Goal: Check status

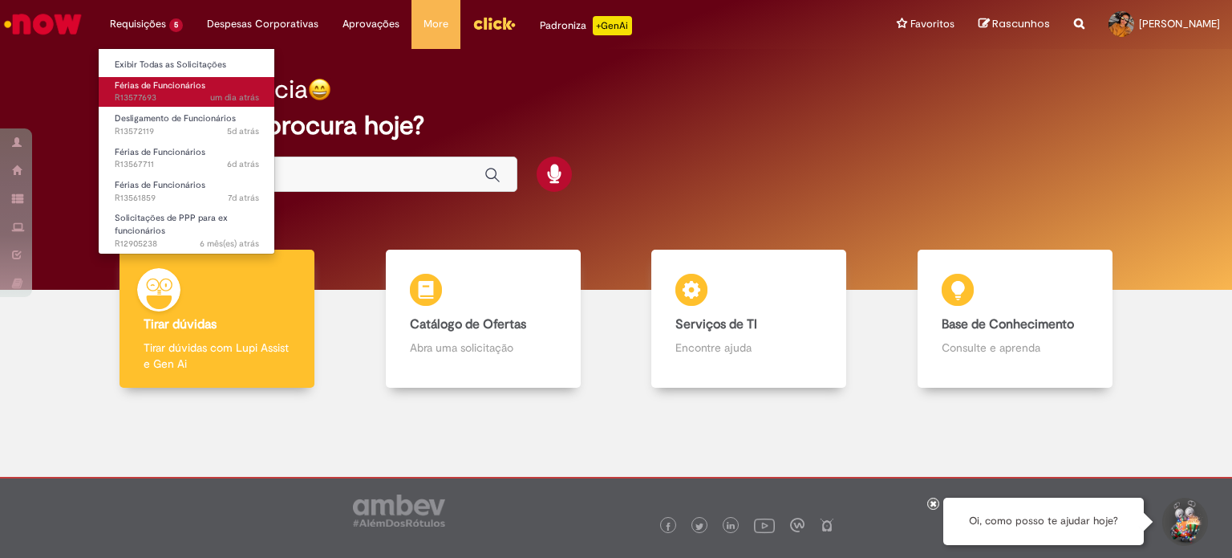
click at [136, 102] on span "um dia atrás um dia atrás R13577693" at bounding box center [187, 97] width 144 height 13
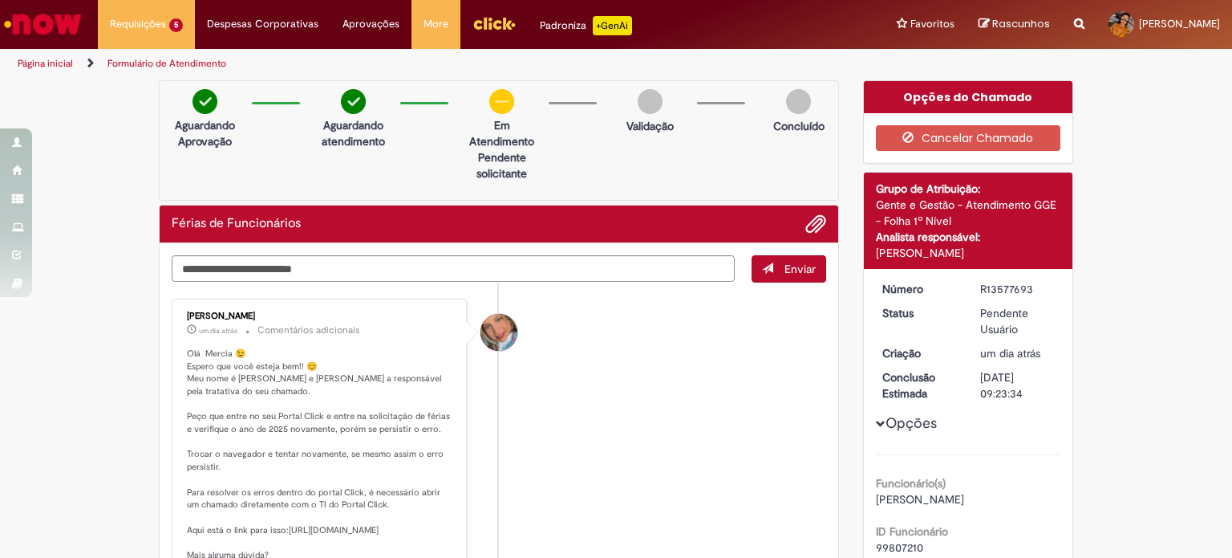
scroll to position [80, 0]
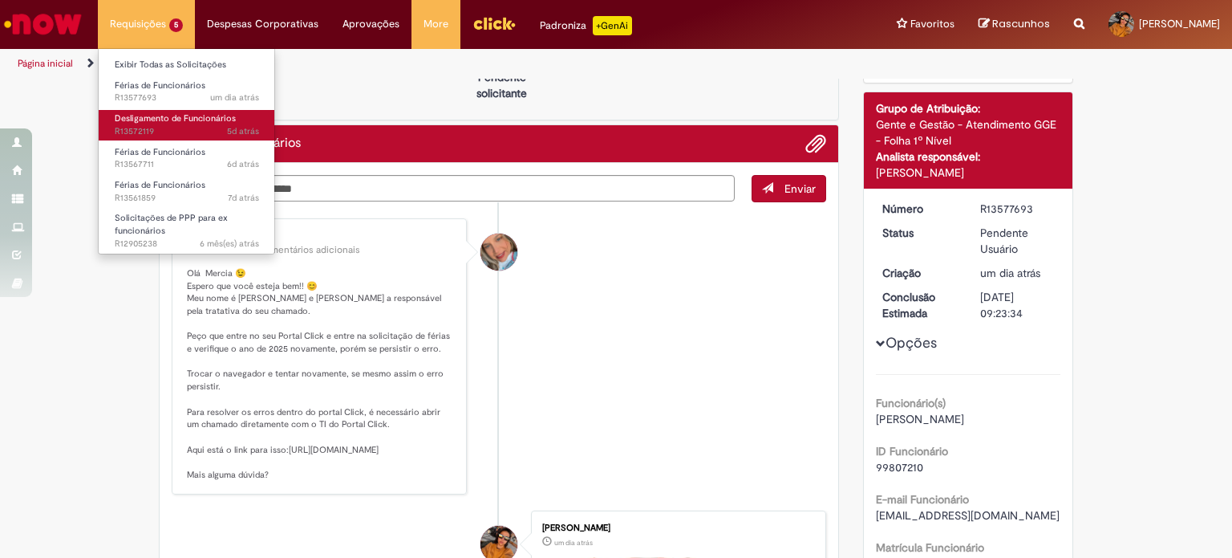
click at [148, 133] on span "5d atrás 5 dias atrás R13572119" at bounding box center [187, 131] width 144 height 13
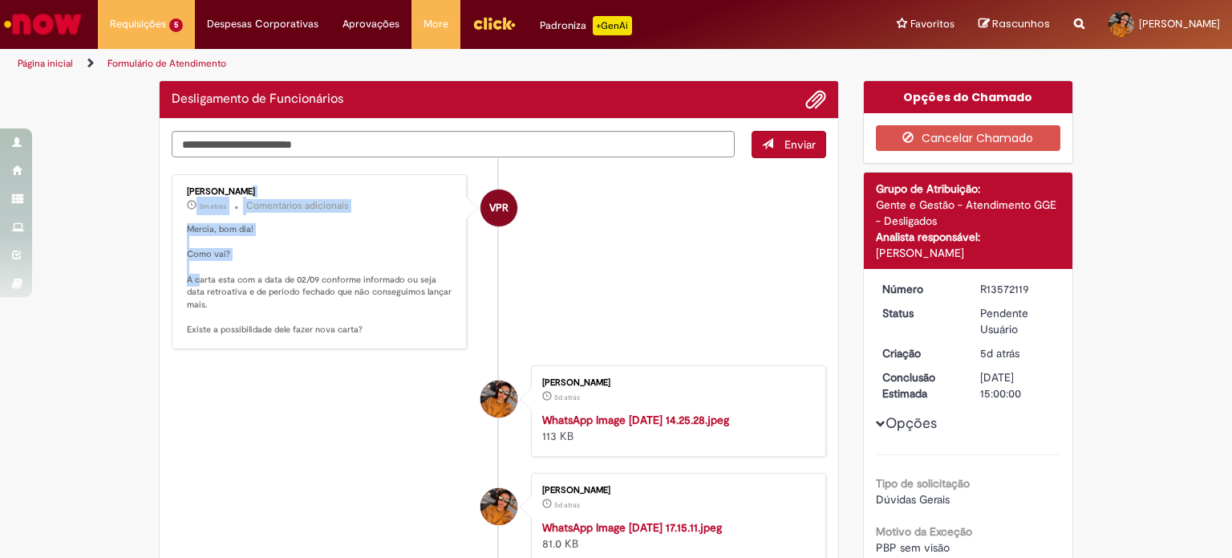
drag, startPoint x: 199, startPoint y: 279, endPoint x: 301, endPoint y: 288, distance: 102.3
click at [301, 288] on ul "VPR [PERSON_NAME] 3m atrás 3 minutos atrás Comentários adicionais Mercia, bom d…" at bounding box center [499, 439] width 655 height 563
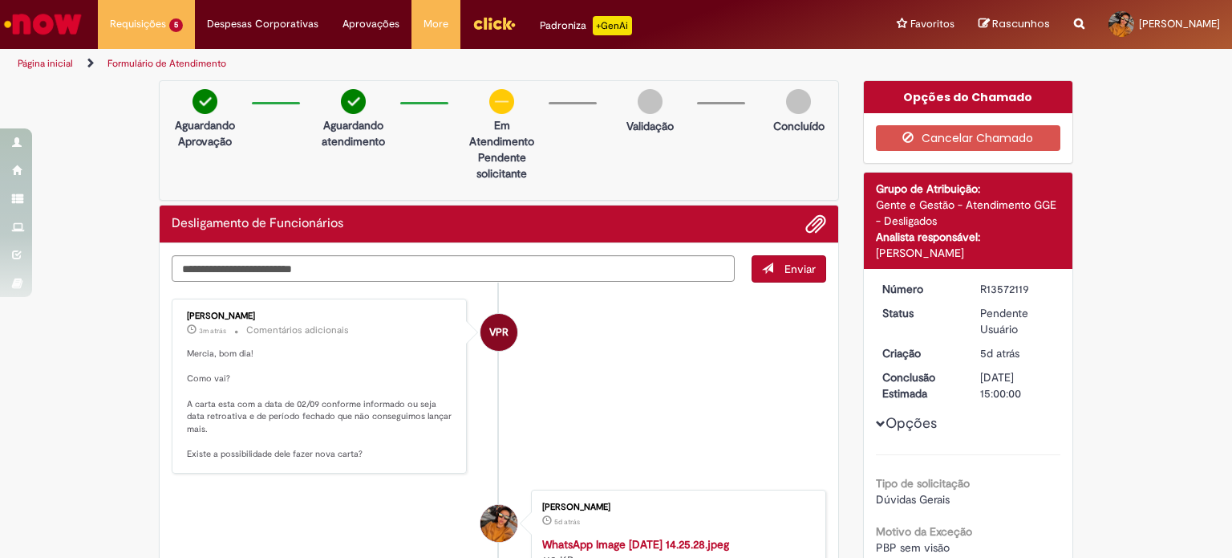
click at [302, 288] on ul "VPR [PERSON_NAME] 3m atrás 3 minutos atrás Comentários adicionais Mercia, bom d…" at bounding box center [499, 563] width 655 height 563
click at [302, 273] on textarea "Digite sua mensagem aqui..." at bounding box center [453, 268] width 563 height 27
click at [63, 38] on img "Ir para a Homepage" at bounding box center [43, 24] width 83 height 32
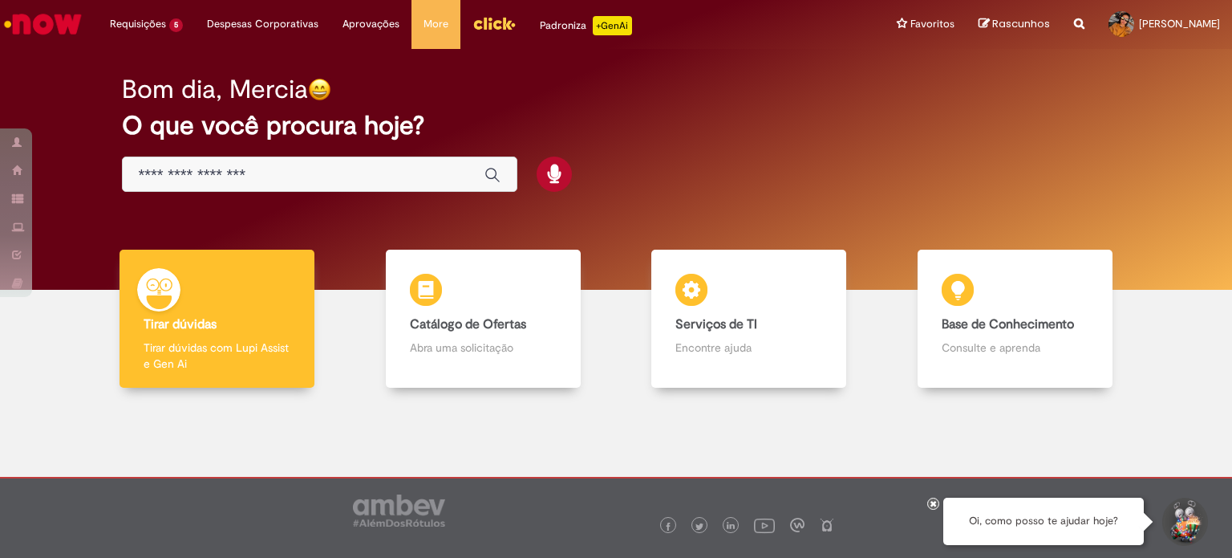
click at [233, 179] on input "Basta digitar aqui" at bounding box center [304, 175] width 330 height 18
